Goal: Transaction & Acquisition: Subscribe to service/newsletter

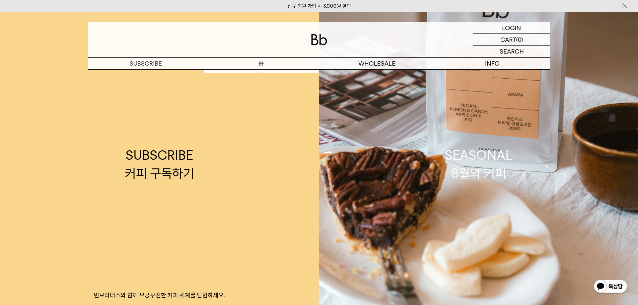
click at [256, 73] on link "SUBSCRIBE 커피 구독하기 빈브라더스와 함께 무궁무진한 커피 세계를 탐험하세요." at bounding box center [159, 164] width 319 height 305
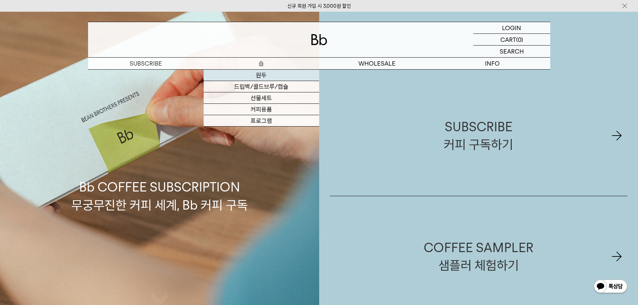
click at [262, 77] on link "원두" at bounding box center [260, 75] width 115 height 11
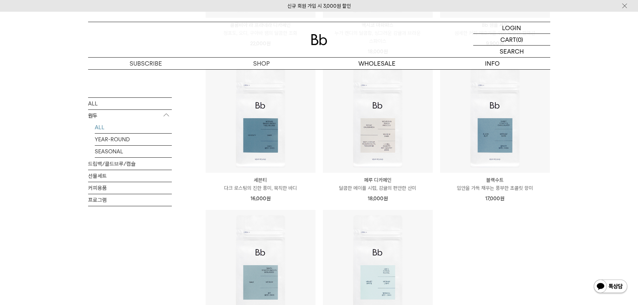
scroll to position [335, 0]
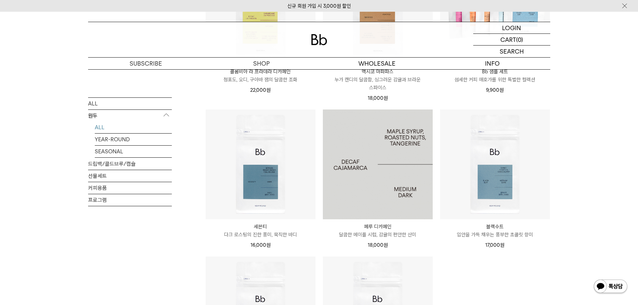
click at [372, 149] on img at bounding box center [378, 164] width 110 height 110
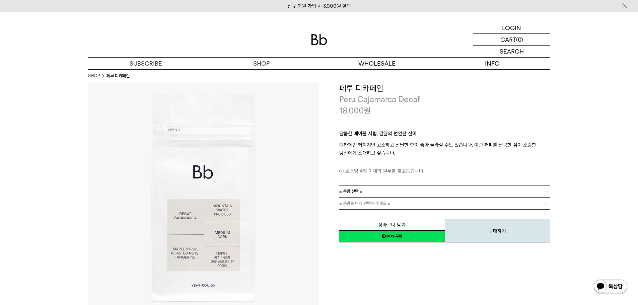
click at [383, 192] on link "= 용량 선택 =" at bounding box center [444, 191] width 211 height 12
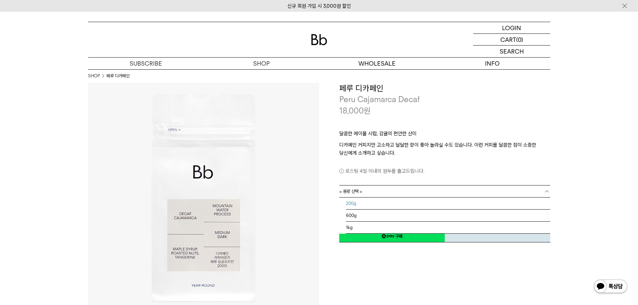
click at [380, 202] on li "200g" at bounding box center [448, 203] width 204 height 12
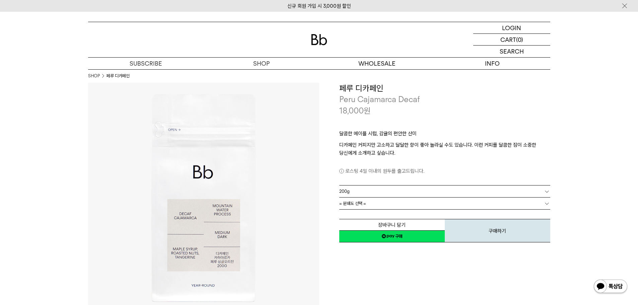
click at [380, 202] on link "= 분쇄도 선택 =" at bounding box center [444, 203] width 211 height 12
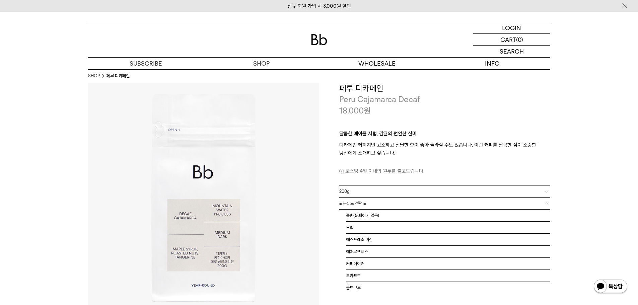
click at [379, 209] on link "= 분쇄도 선택 =" at bounding box center [444, 203] width 211 height 12
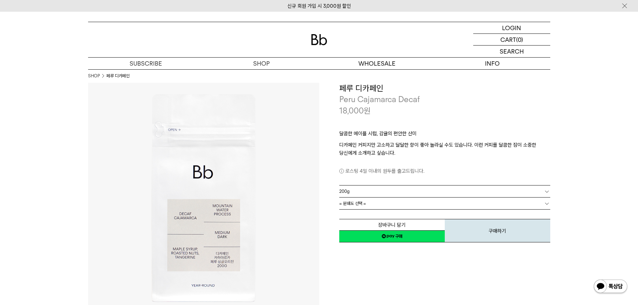
click at [381, 205] on link "= 분쇄도 선택 =" at bounding box center [444, 203] width 211 height 12
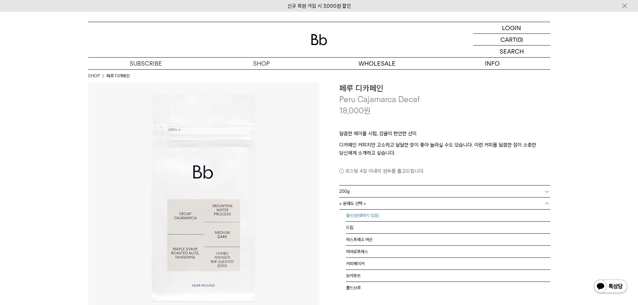
click at [378, 213] on li "홀빈(분쇄하지 않음)" at bounding box center [448, 215] width 204 height 12
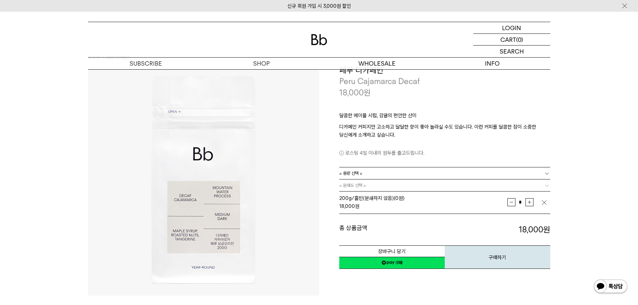
scroll to position [33, 0]
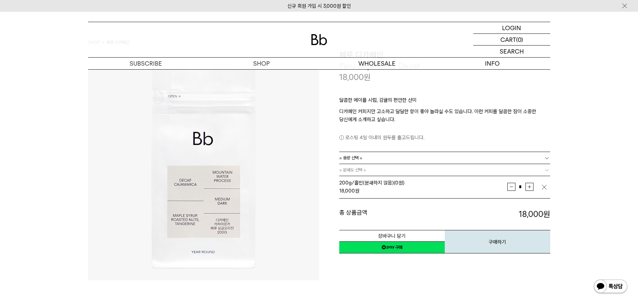
click at [396, 160] on link "= 용량 선택 =" at bounding box center [444, 158] width 211 height 12
click at [387, 182] on li "600g" at bounding box center [448, 182] width 204 height 12
click at [391, 172] on link "= 분쇄도 선택 =" at bounding box center [444, 170] width 211 height 12
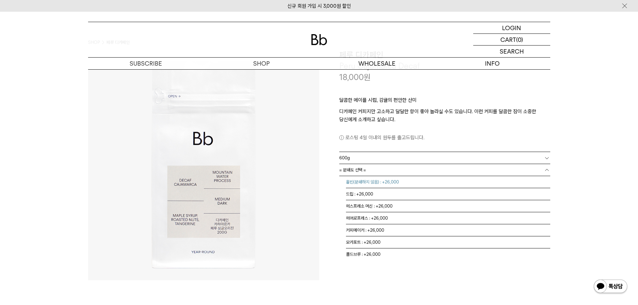
click at [388, 181] on li "홀빈(분쇄하지 않음) : +26,000" at bounding box center [448, 182] width 204 height 12
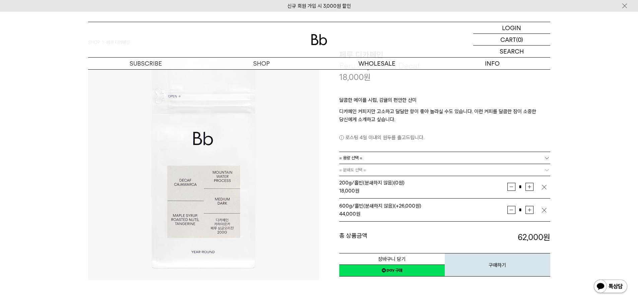
click at [395, 161] on link "= 용량 선택 =" at bounding box center [444, 158] width 211 height 12
click at [433, 127] on div "로스팅 4일 이내의 원두를 출고드립니다." at bounding box center [444, 132] width 211 height 18
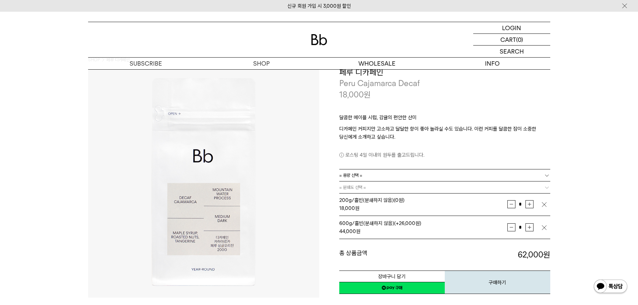
scroll to position [0, 0]
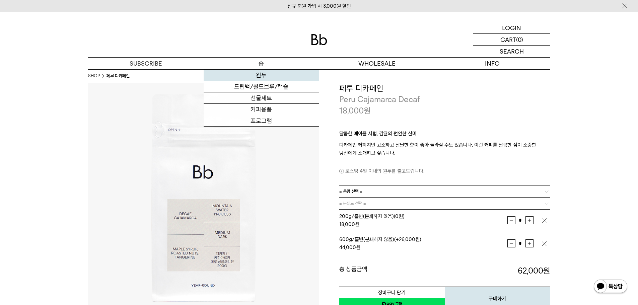
click at [262, 76] on link "원두" at bounding box center [260, 75] width 115 height 11
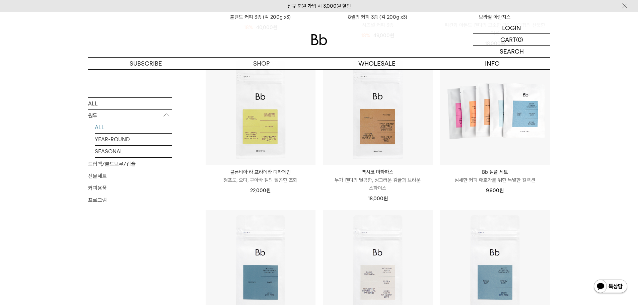
scroll to position [335, 0]
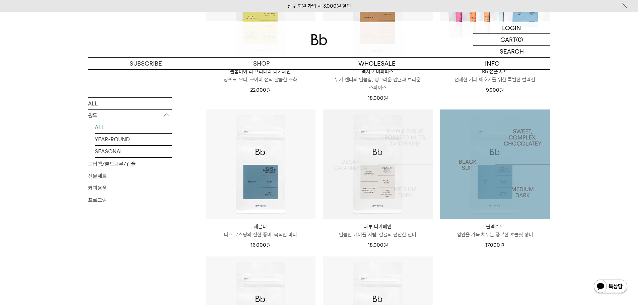
click at [484, 172] on img at bounding box center [495, 164] width 110 height 110
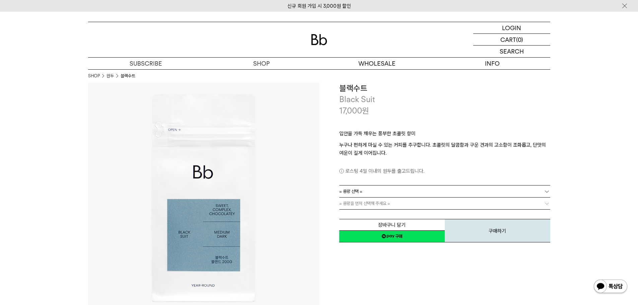
click at [404, 196] on link "= 용량 선택 =" at bounding box center [444, 191] width 211 height 12
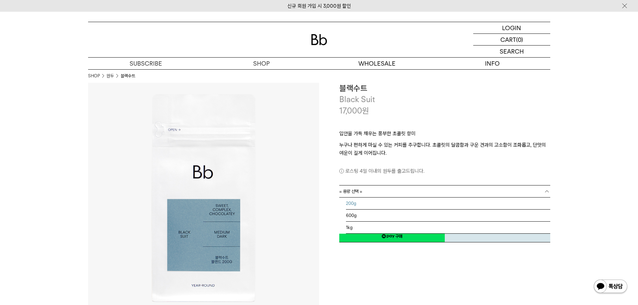
click at [399, 200] on li "200g" at bounding box center [448, 203] width 204 height 12
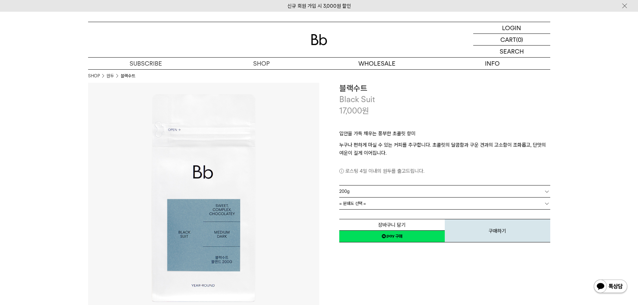
click at [399, 205] on link "= 분쇄도 선택 =" at bounding box center [444, 203] width 211 height 12
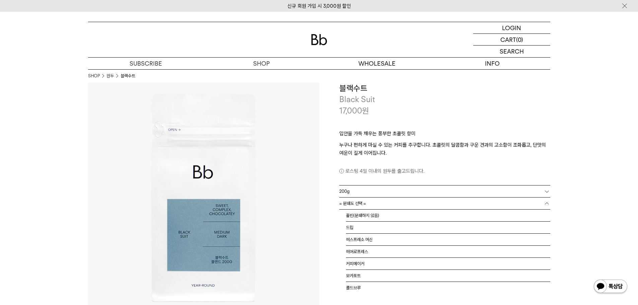
click at [397, 213] on li "홀빈(분쇄하지 않음)" at bounding box center [448, 215] width 204 height 12
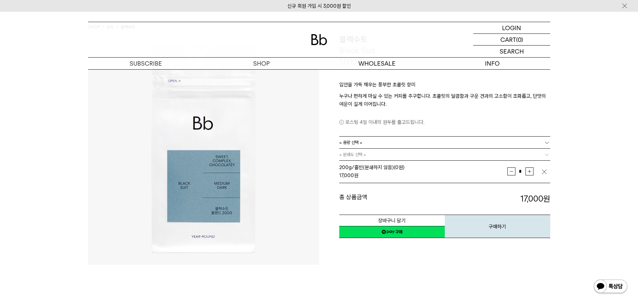
scroll to position [33, 0]
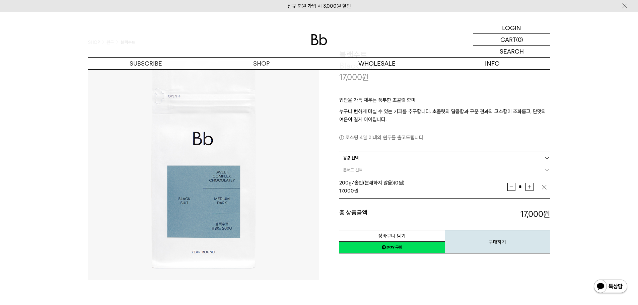
click at [384, 153] on link "= 용량 선택 =" at bounding box center [444, 158] width 211 height 12
click at [376, 189] on li "1kg" at bounding box center [448, 194] width 204 height 12
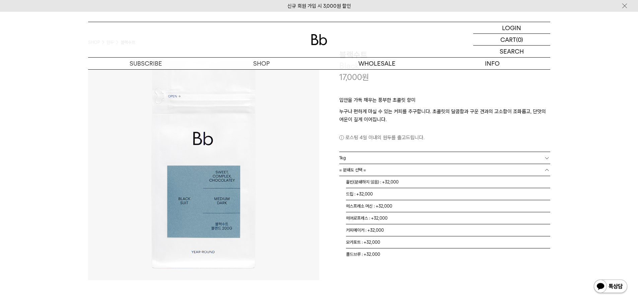
click at [426, 170] on link "= 분쇄도 선택 =" at bounding box center [444, 170] width 211 height 12
click at [418, 180] on li "홀빈(분쇄하지 않음) : +32,000" at bounding box center [448, 182] width 204 height 12
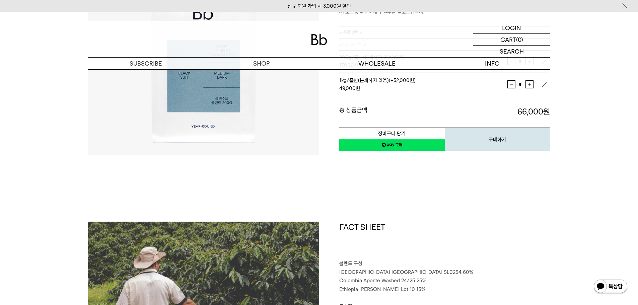
scroll to position [69, 0]
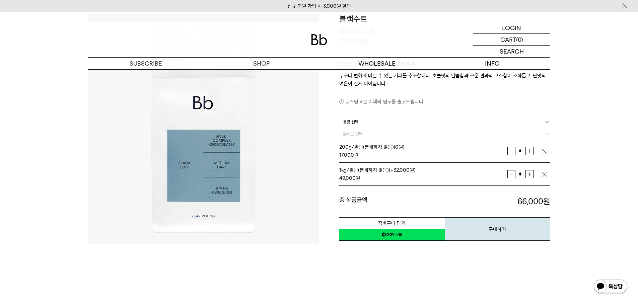
click at [543, 151] on img "button" at bounding box center [543, 151] width 7 height 7
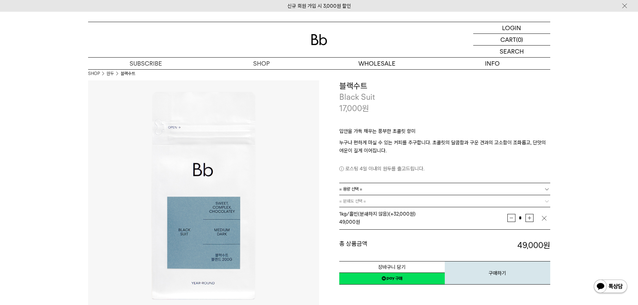
scroll to position [0, 0]
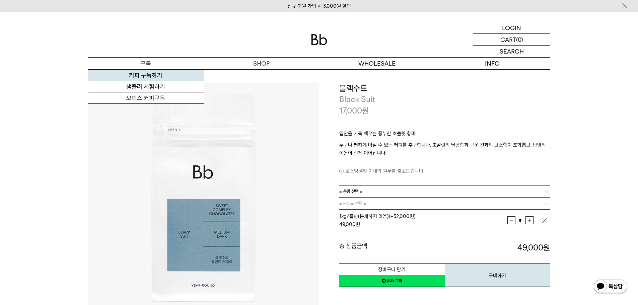
click at [142, 76] on link "커피 구독하기" at bounding box center [145, 75] width 115 height 11
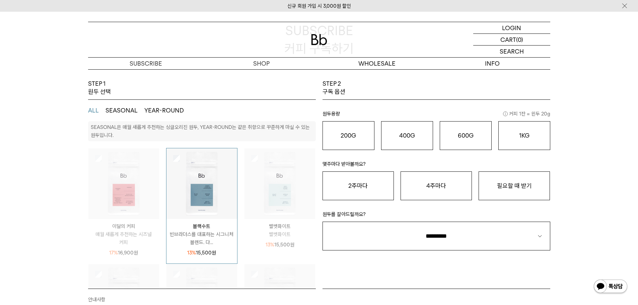
scroll to position [67, 0]
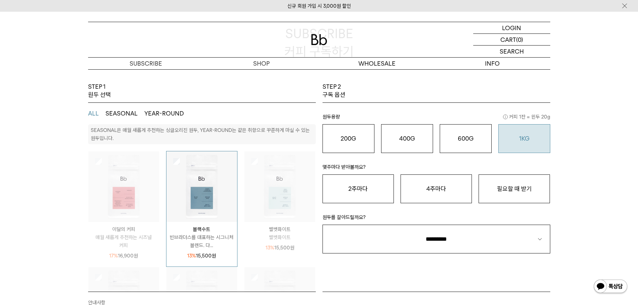
click at [508, 141] on div "1KG 49,900 원" at bounding box center [524, 139] width 45 height 8
click at [507, 183] on button "필요할 때 받기" at bounding box center [513, 188] width 71 height 29
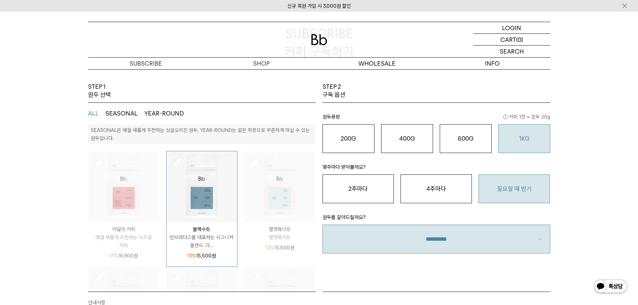
click at [458, 230] on select "**********" at bounding box center [436, 239] width 228 height 29
select select "**"
click at [322, 225] on select "**********" at bounding box center [436, 239] width 228 height 29
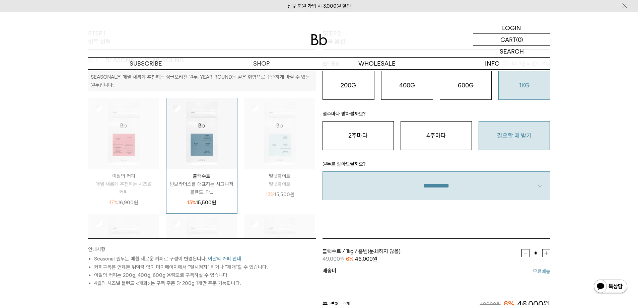
scroll to position [167, 0]
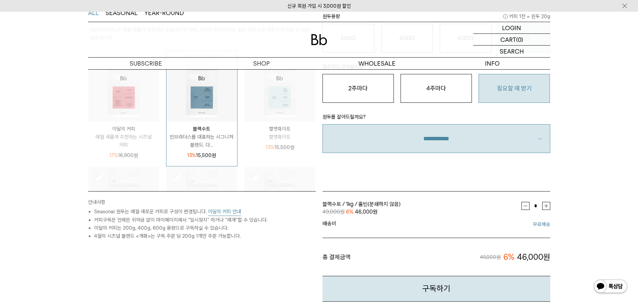
click at [575, 168] on div "STEP 1 원두 선택 ALL SEASONAL YEAR-ROUND SEASONAL은 매월 새롭게 추천하는 싱글오리진 원두, YEAR-ROUND…" at bounding box center [319, 182] width 638 height 401
click at [570, 170] on div "STEP 1 원두 선택 ALL SEASONAL YEAR-ROUND SEASONAL은 매월 새롭게 추천하는 싱글오리진 원두, YEAR-ROUND…" at bounding box center [319, 182] width 638 height 401
click at [276, 258] on div "안내사항 Seasonal 원두는 매월 새로운 커피로 구성이 변경됩니다. 이달의 커피 안내 커피구독은 언제든 위약금 없이 마이페이지에서 “일시정…" at bounding box center [202, 253] width 234 height 125
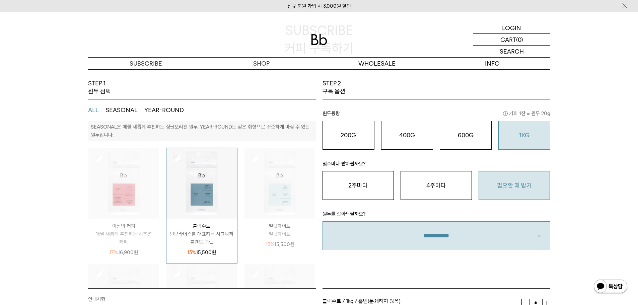
scroll to position [67, 0]
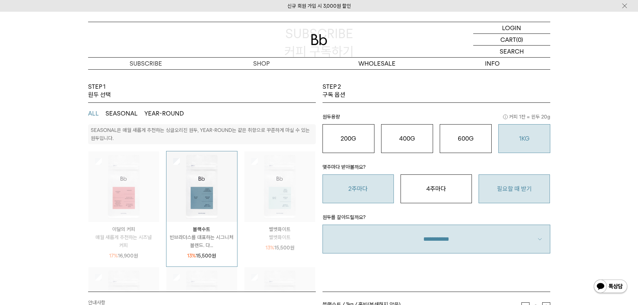
click at [357, 191] on button "2주마다" at bounding box center [357, 188] width 71 height 29
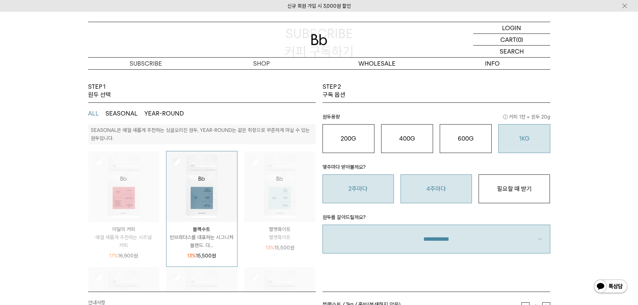
click at [427, 183] on button "4주마다" at bounding box center [435, 188] width 71 height 29
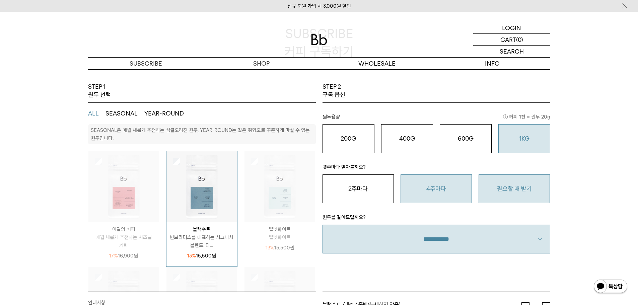
click at [502, 181] on button "필요할 때 받기" at bounding box center [513, 188] width 71 height 29
click at [604, 148] on div "STEP 1 원두 선택 ALL SEASONAL YEAR-ROUND SEASONAL은 매월 새롭게 추천하는 싱글오리진 원두, YEAR-ROUND…" at bounding box center [319, 283] width 638 height 401
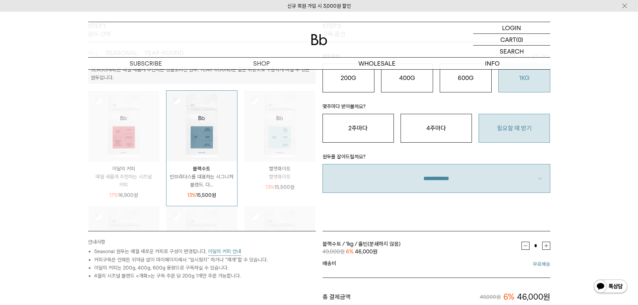
scroll to position [234, 0]
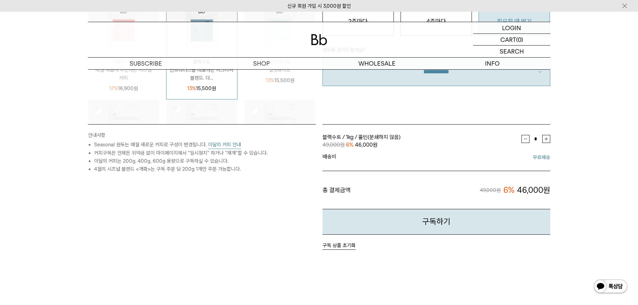
drag, startPoint x: 176, startPoint y: 155, endPoint x: 122, endPoint y: 155, distance: 54.2
click at [174, 155] on li "커피구독은 언제든 위약금 없이 마이페이지에서 “일시정지” 하거나 “재개”할 수 있습니다." at bounding box center [205, 153] width 222 height 8
drag, startPoint x: 122, startPoint y: 155, endPoint x: 144, endPoint y: 155, distance: 22.4
click at [144, 155] on li "커피구독은 언제든 위약금 없이 마이페이지에서 “일시정지” 하거나 “재개”할 수 있습니다." at bounding box center [205, 153] width 222 height 8
